Goal: Communication & Community: Answer question/provide support

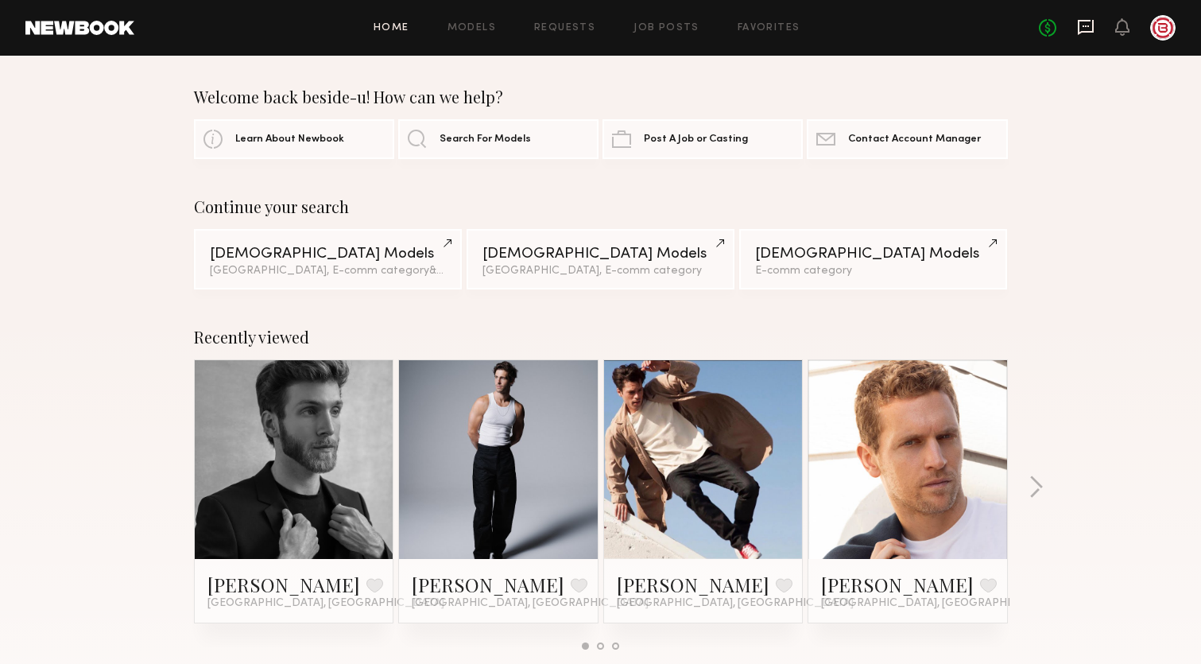
click at [1090, 22] on icon at bounding box center [1085, 26] width 17 height 17
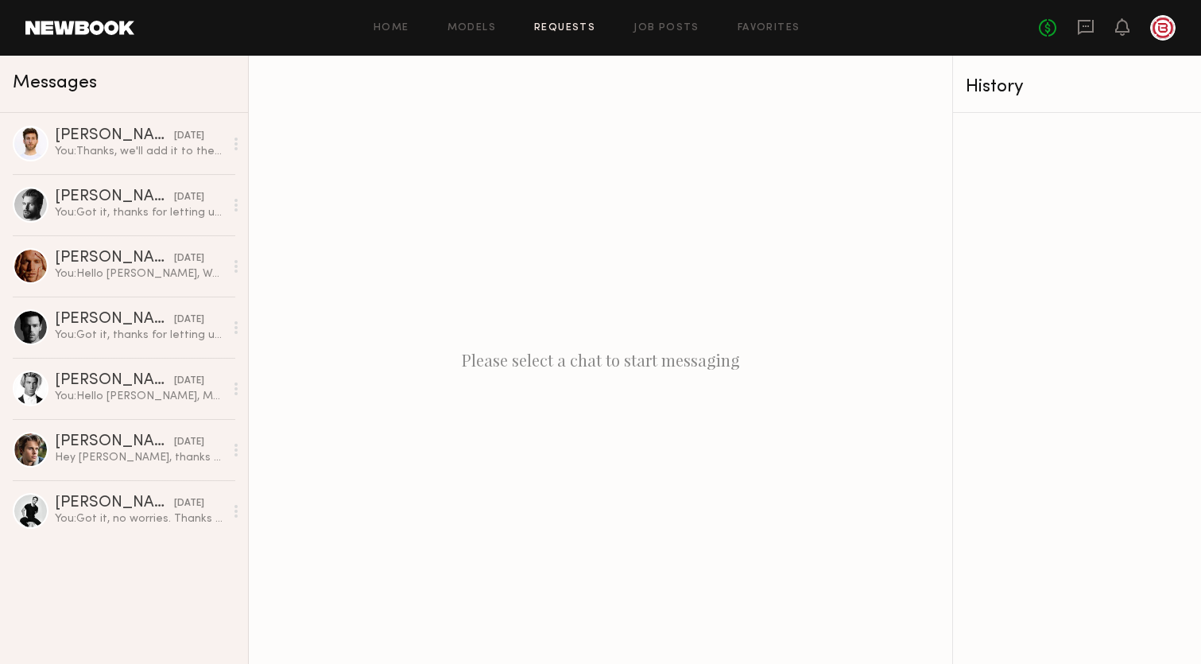
click at [575, 29] on link "Requests" at bounding box center [564, 28] width 61 height 10
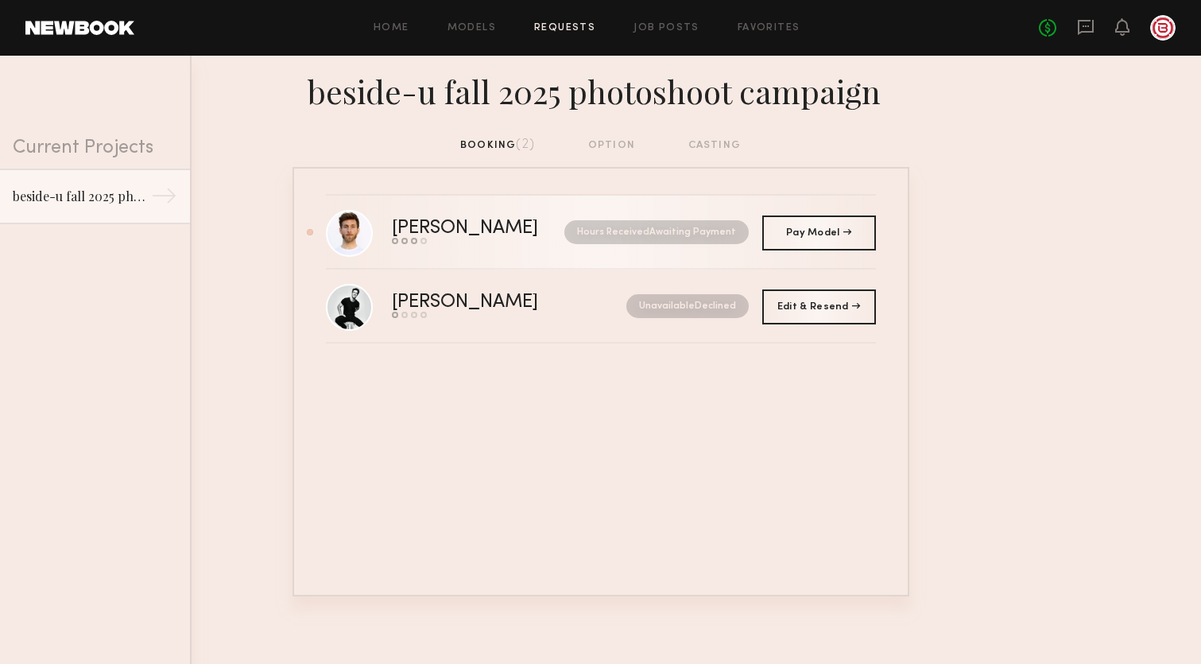
click at [431, 219] on div "[PERSON_NAME]" at bounding box center [472, 228] width 160 height 18
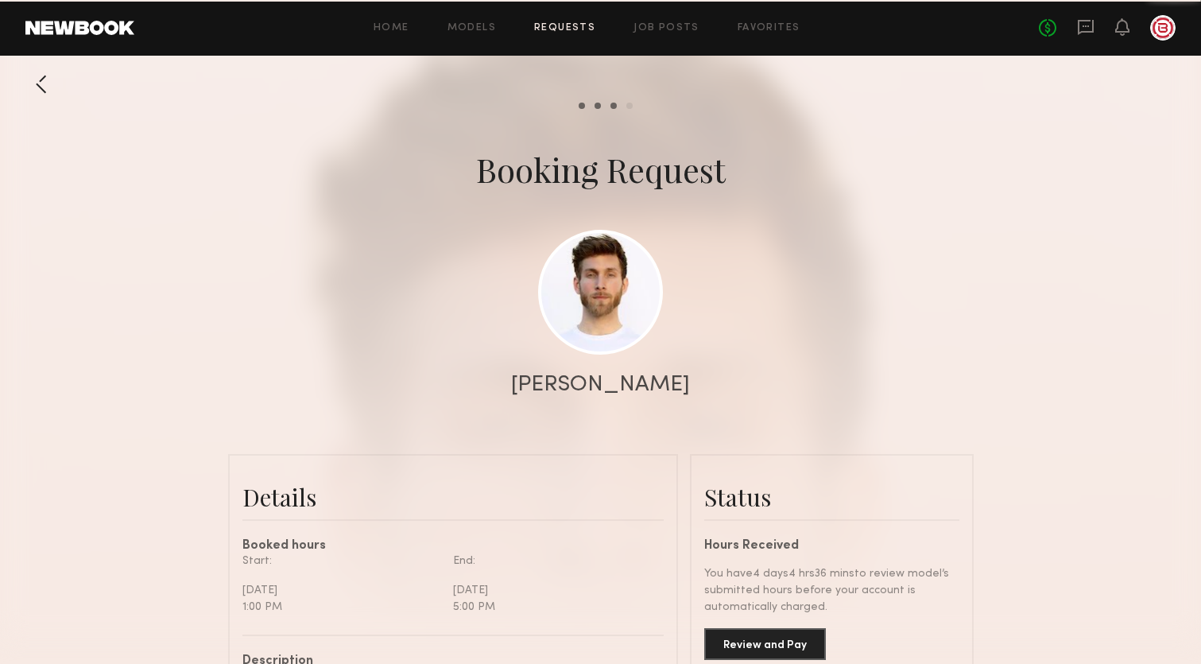
scroll to position [1529, 0]
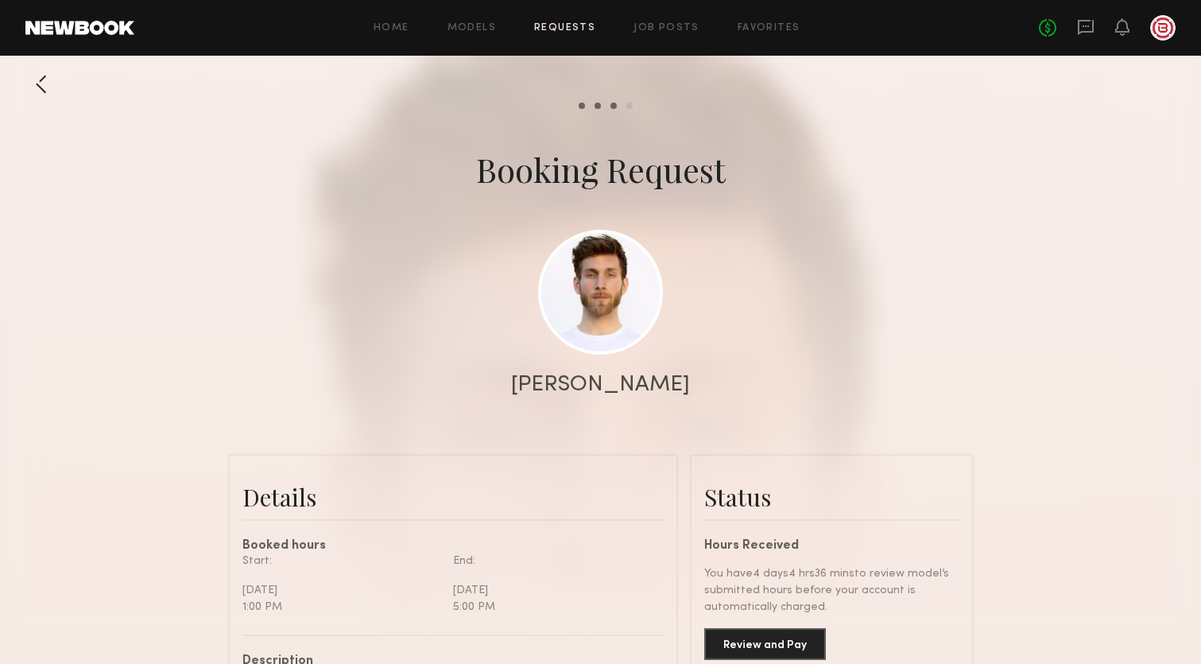
click at [1044, 268] on div at bounding box center [600, 318] width 1201 height 636
